Goal: Find specific page/section: Find specific page/section

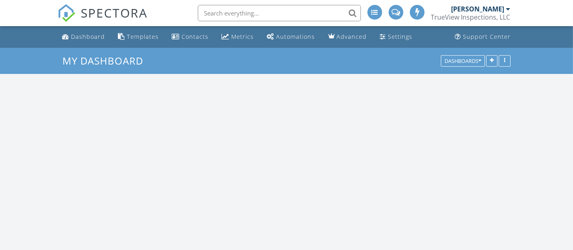
click at [237, 17] on input "text" at bounding box center [279, 13] width 163 height 16
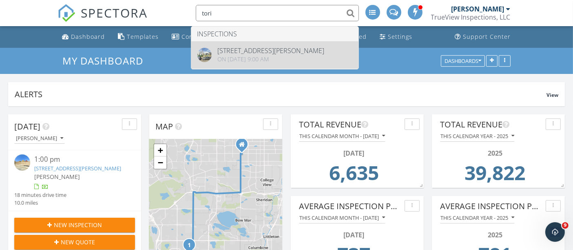
type input "tori"
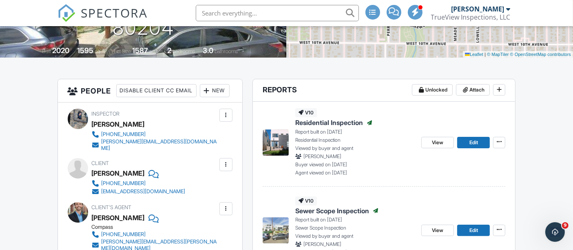
click at [320, 118] on span "Residential Inspection" at bounding box center [330, 122] width 68 height 9
